Goal: Transaction & Acquisition: Purchase product/service

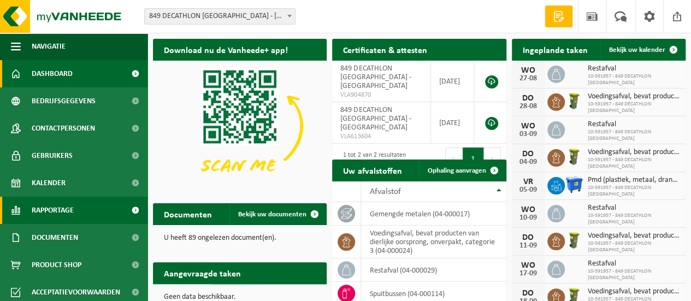
scroll to position [4, 0]
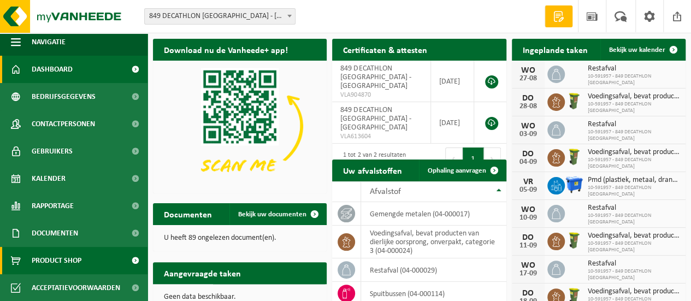
click at [63, 255] on span "Product Shop" at bounding box center [57, 260] width 50 height 27
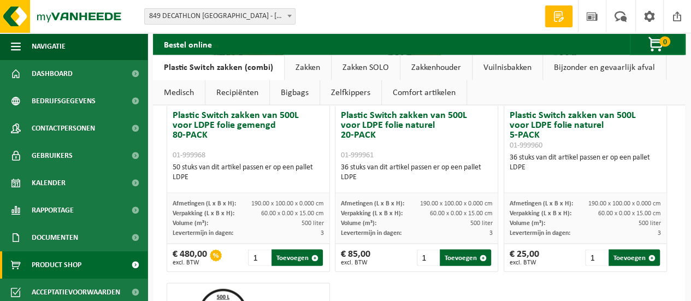
scroll to position [1041, 0]
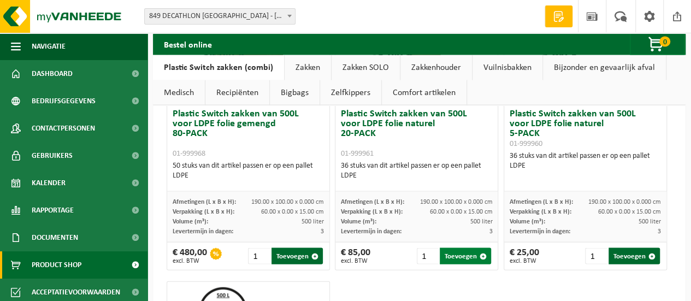
click at [461, 248] on button "Toevoegen" at bounding box center [465, 256] width 51 height 16
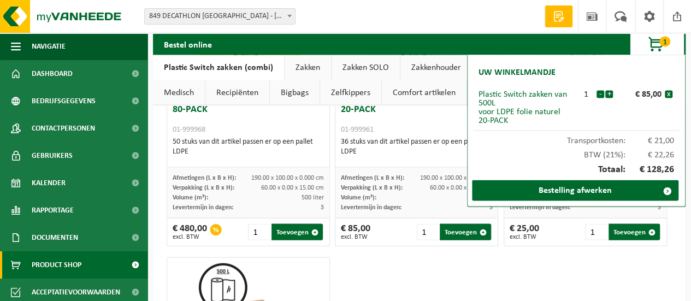
scroll to position [1060, 0]
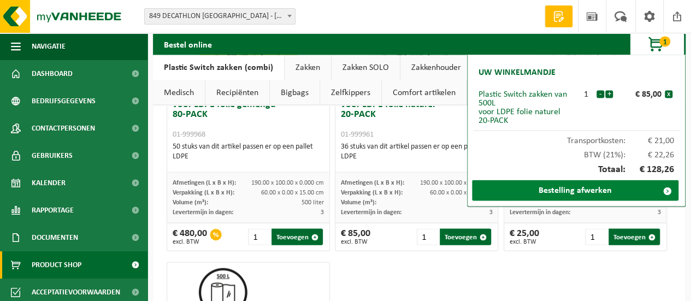
click at [560, 192] on link "Bestelling afwerken" at bounding box center [575, 190] width 207 height 21
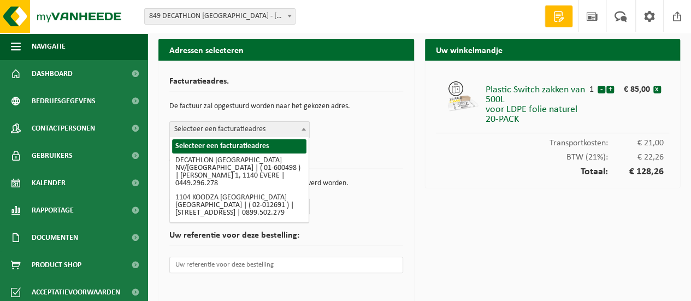
click at [297, 126] on span "Selecteer een facturatieadres" at bounding box center [239, 129] width 139 height 15
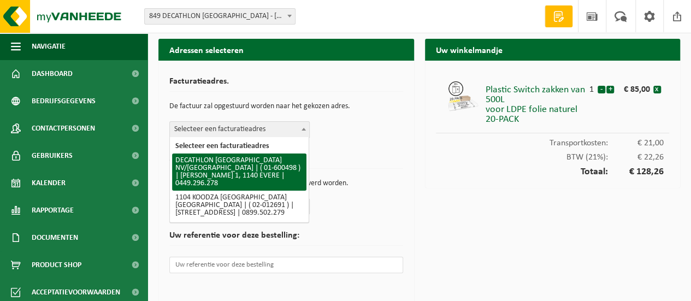
select select "964"
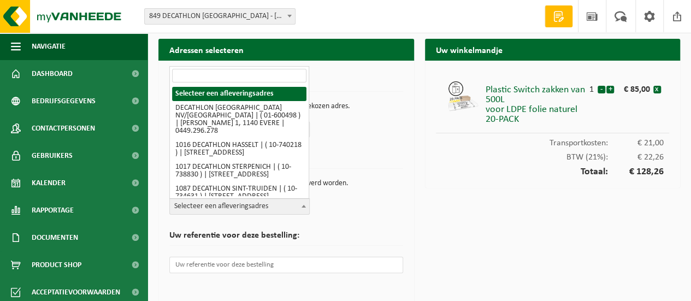
click at [302, 205] on b at bounding box center [304, 206] width 4 height 3
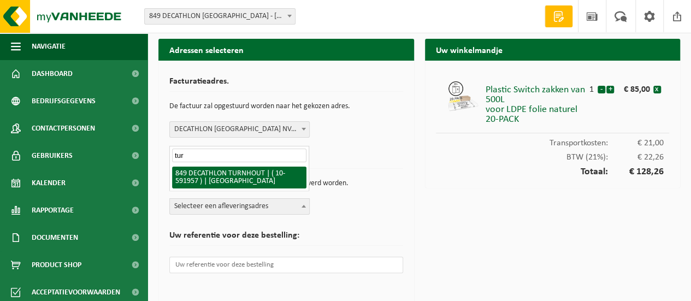
type input "tur"
select select "3191"
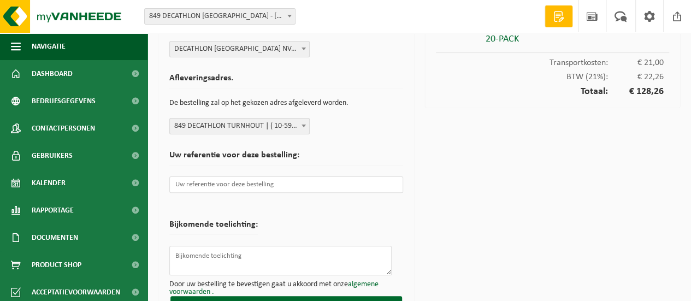
scroll to position [81, 0]
click at [225, 179] on input "text" at bounding box center [286, 183] width 234 height 16
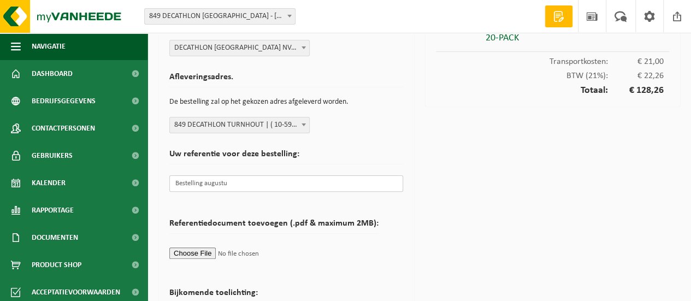
type input "Bestelling augustus"
click at [234, 185] on input "Bestelling augustus" at bounding box center [286, 183] width 234 height 16
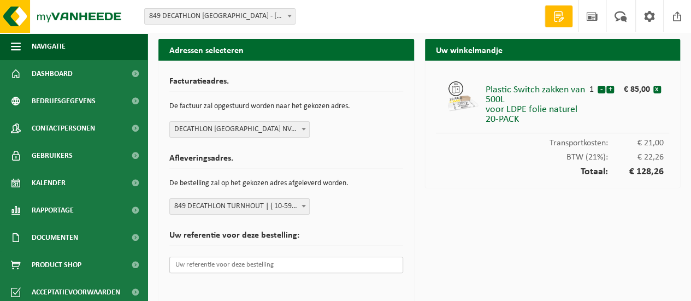
scroll to position [74, 0]
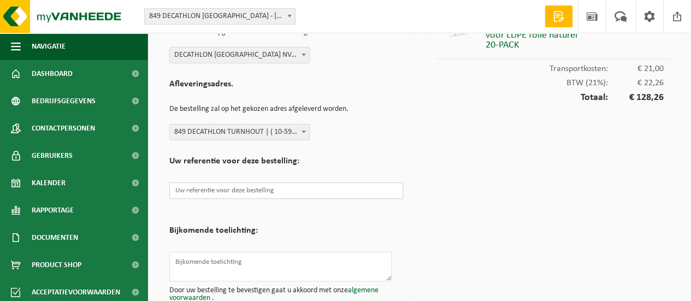
paste input "GC02083204"
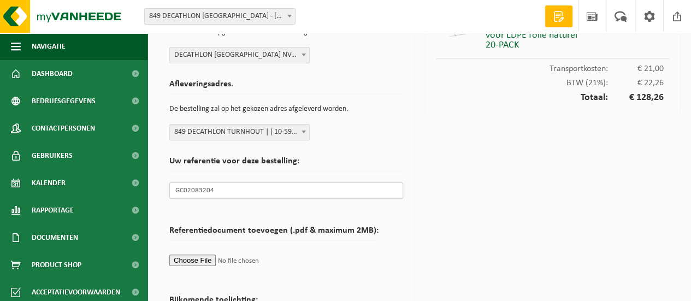
scroll to position [177, 0]
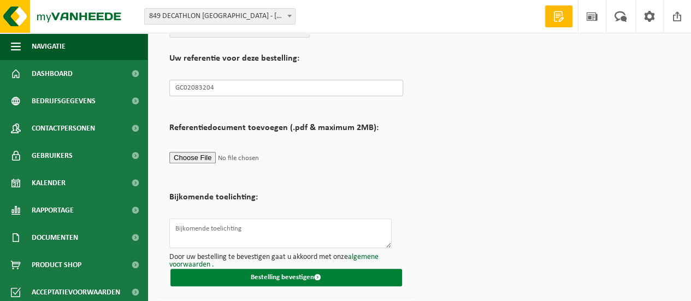
type input "GC02083204"
click at [277, 269] on button "Bestelling bevestigen" at bounding box center [287, 277] width 232 height 17
